Goal: Task Accomplishment & Management: Complete application form

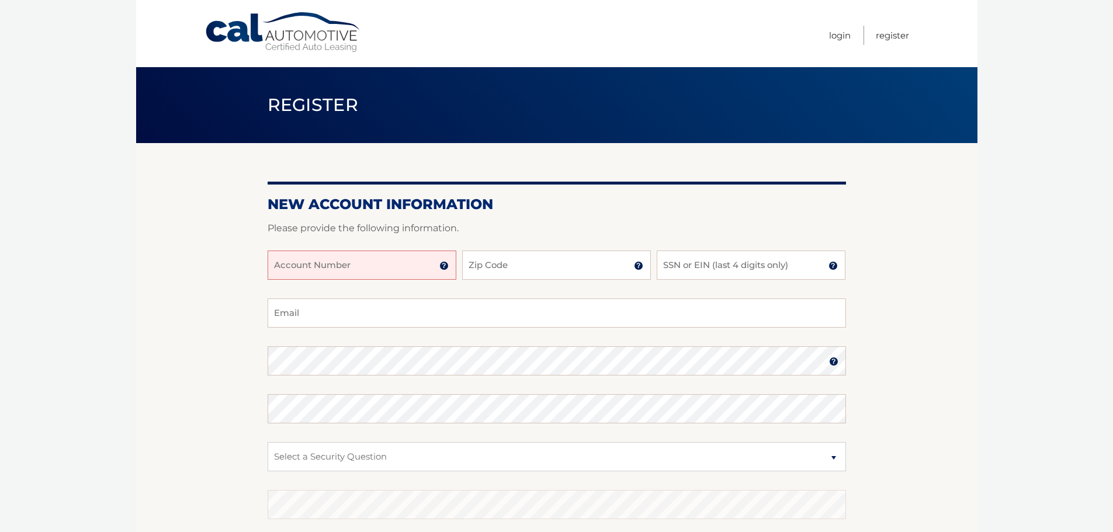
click at [360, 265] on input "Account Number" at bounding box center [362, 265] width 189 height 29
click at [740, 271] on input "SSN or EIN (last 4 digits only)" at bounding box center [751, 265] width 189 height 29
click at [495, 266] on input "Zip Code" at bounding box center [556, 265] width 189 height 29
type input "33323"
click at [312, 275] on input "Account Number" at bounding box center [362, 265] width 189 height 29
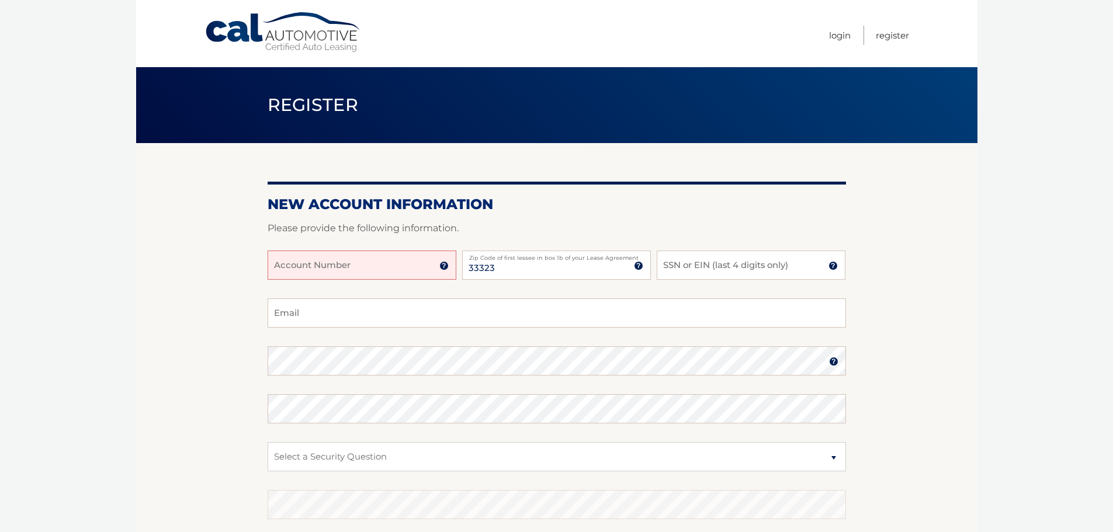
click at [445, 271] on input "Account Number" at bounding box center [362, 265] width 189 height 29
click at [445, 268] on img at bounding box center [443, 265] width 9 height 9
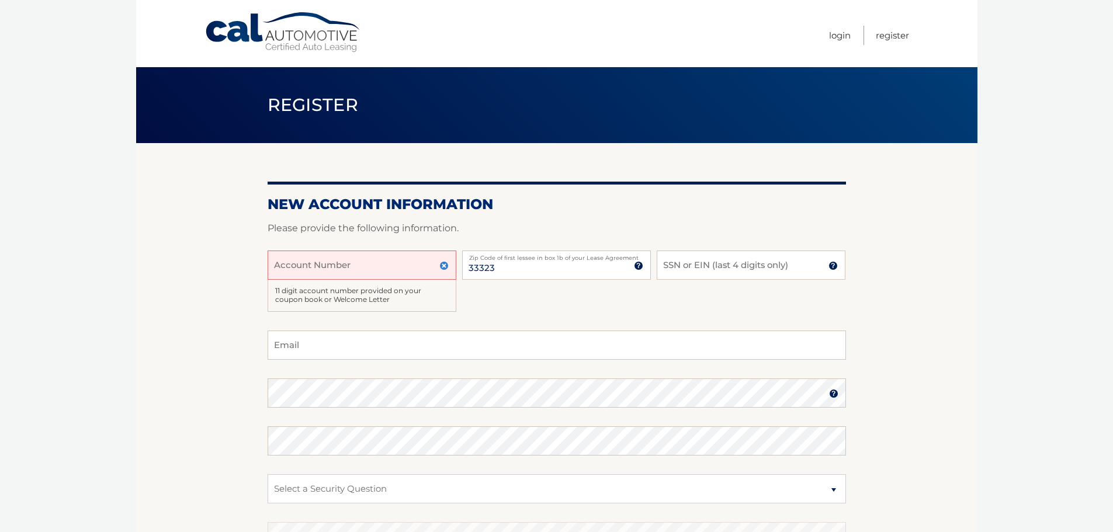
click at [205, 287] on section "New Account Information Please provide the following information. Account Numbe…" at bounding box center [556, 387] width 841 height 488
